Goal: Information Seeking & Learning: Find specific page/section

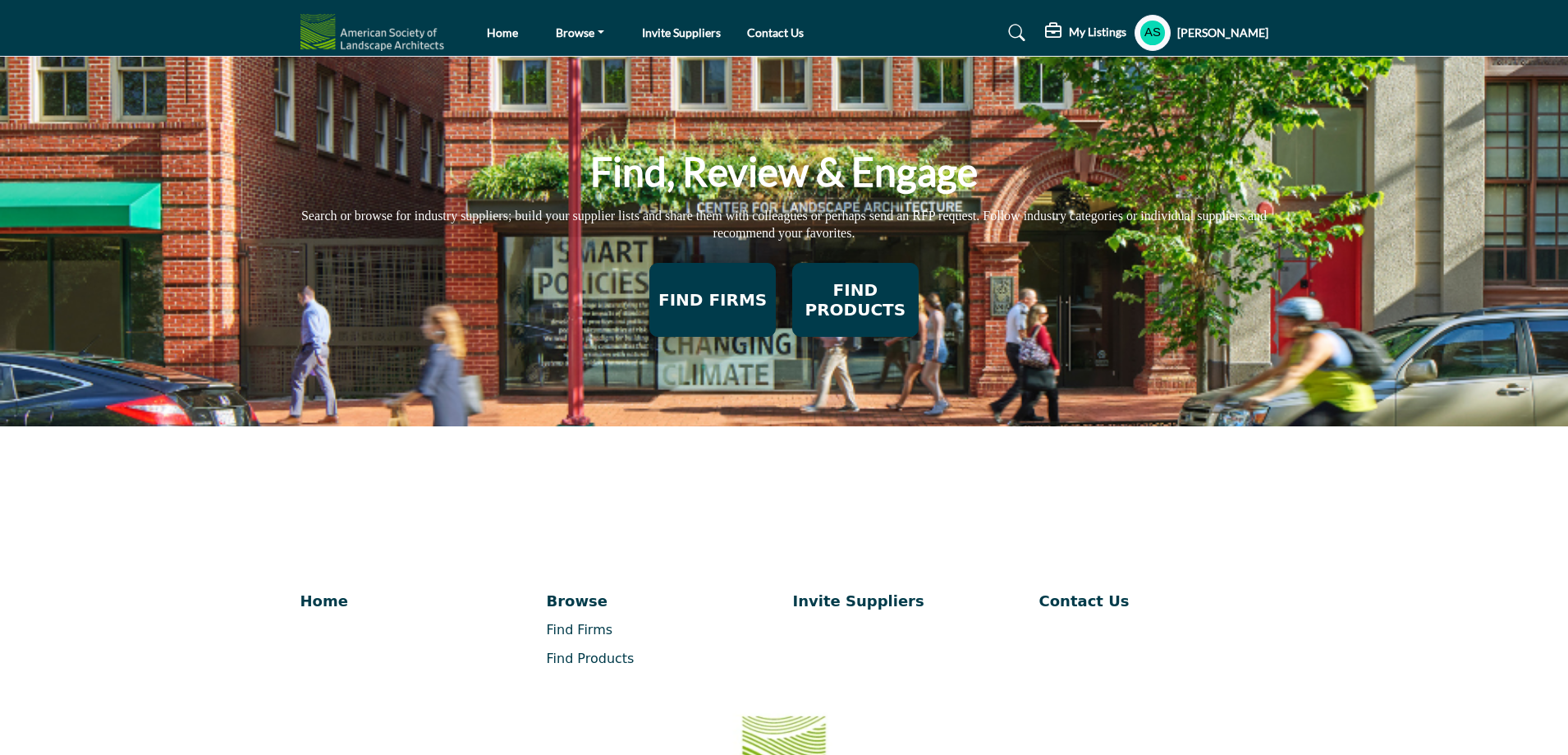
click at [698, 303] on h2 "FIND FIRMS" at bounding box center [712, 299] width 115 height 20
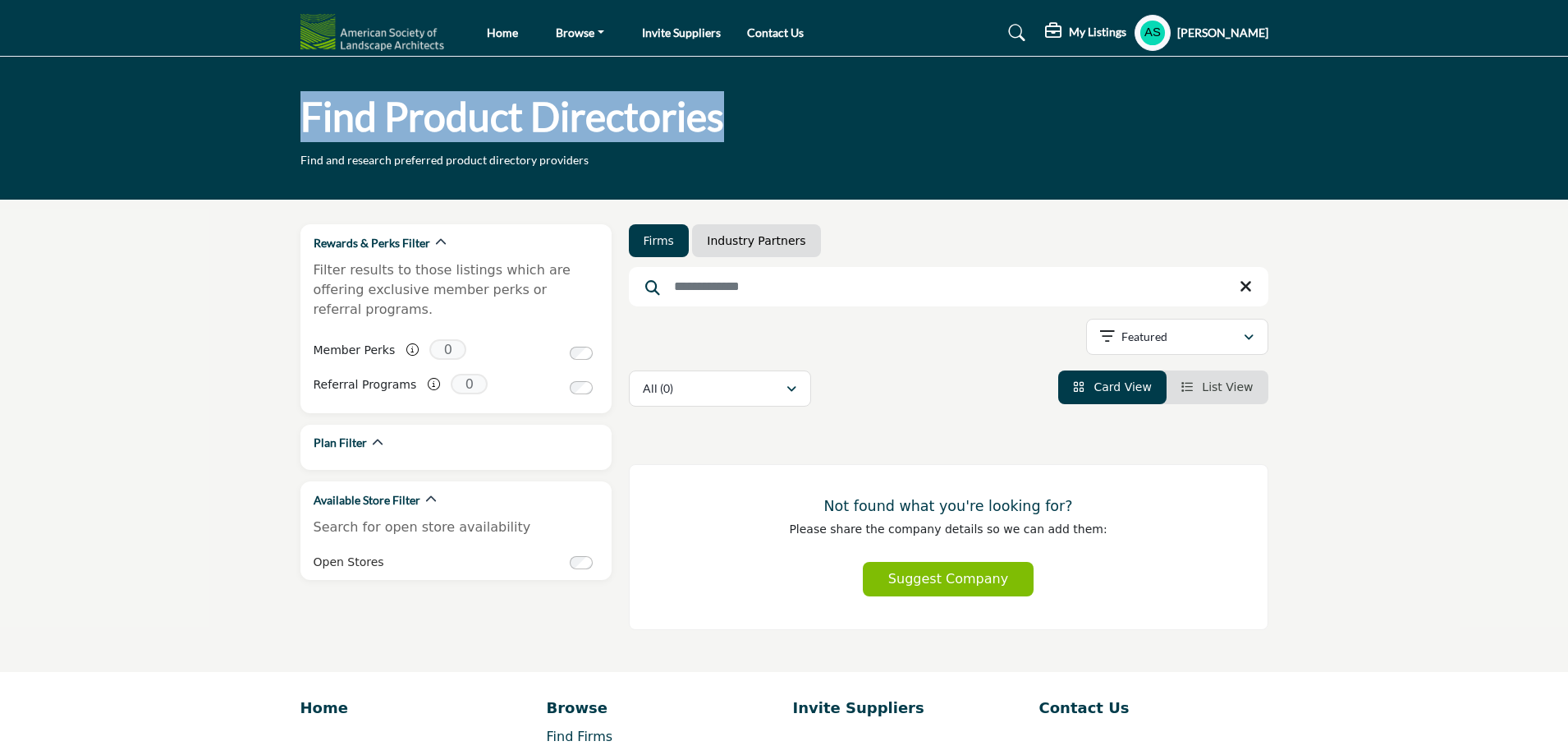
drag, startPoint x: 735, startPoint y: 127, endPoint x: 293, endPoint y: 122, distance: 442.0
click at [293, 122] on div "Find Product Directories Find and research preferred product directory providers" at bounding box center [784, 129] width 985 height 77
copy h1 "Find Product Directories"
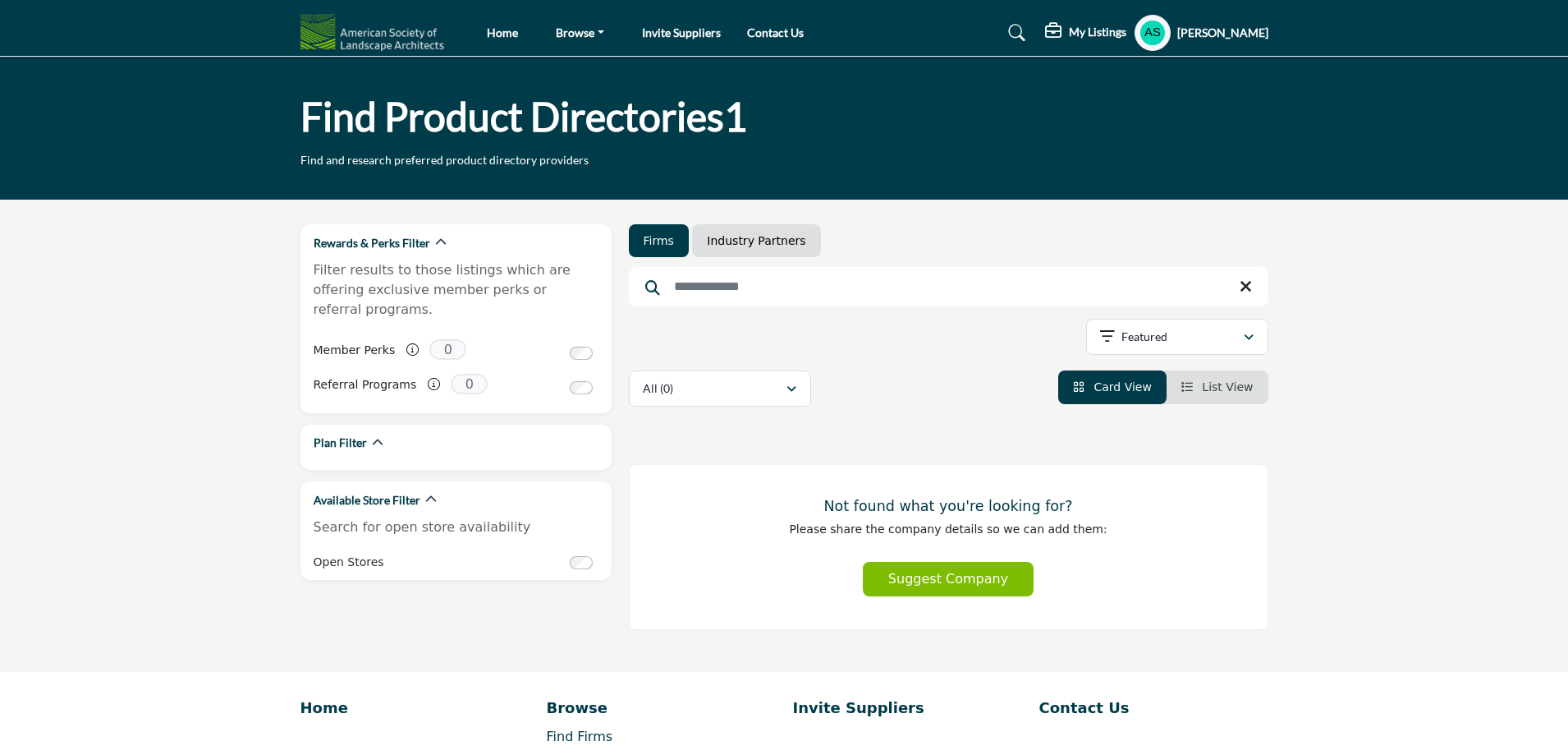
click at [746, 238] on link "Industry Partners" at bounding box center [756, 240] width 99 height 16
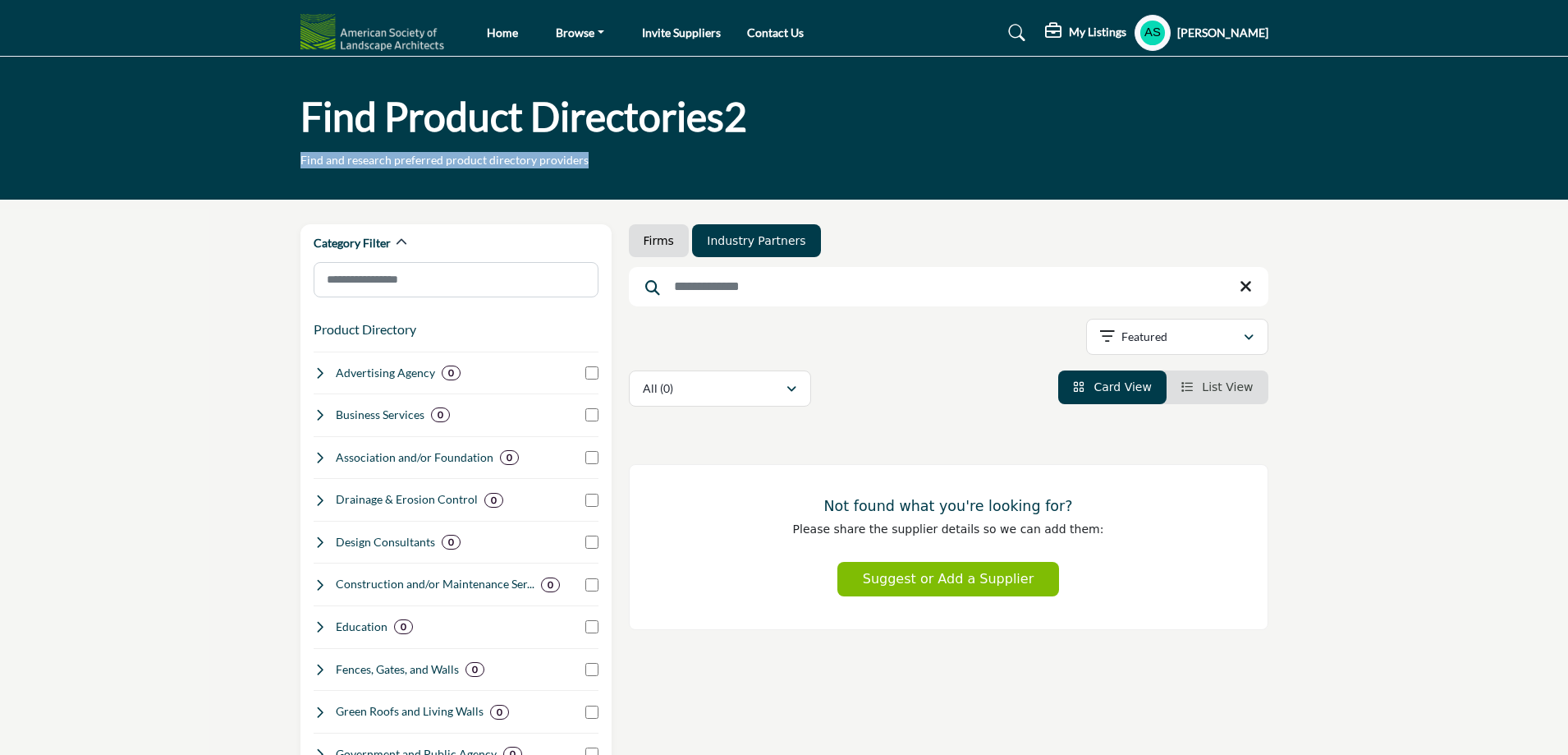
drag, startPoint x: 586, startPoint y: 163, endPoint x: 302, endPoint y: 166, distance: 284.0
click at [302, 166] on div "Find Product Directories2 Find and research preferred product directory provide…" at bounding box center [784, 129] width 968 height 77
copy p "Find and research preferred product directory providers"
click at [663, 243] on link "Firms" at bounding box center [658, 240] width 30 height 16
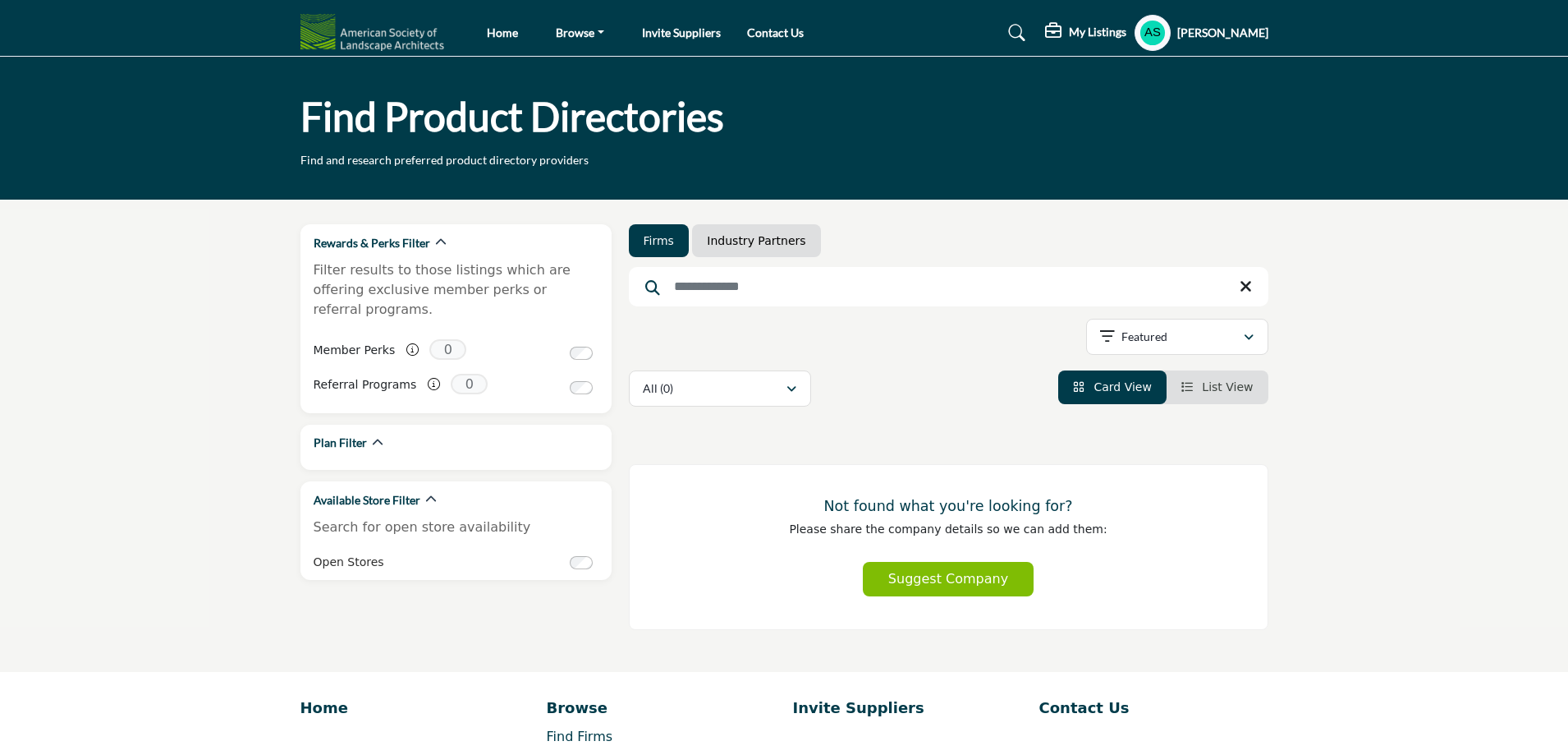
click at [734, 239] on link "Industry Partners" at bounding box center [756, 240] width 99 height 16
